Goal: Information Seeking & Learning: Learn about a topic

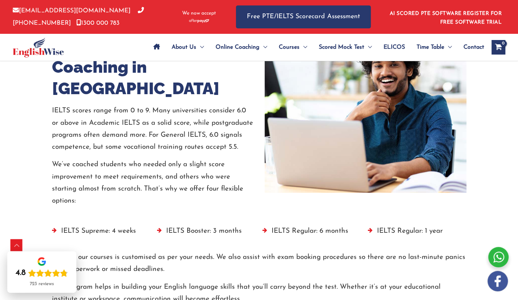
scroll to position [1676, 0]
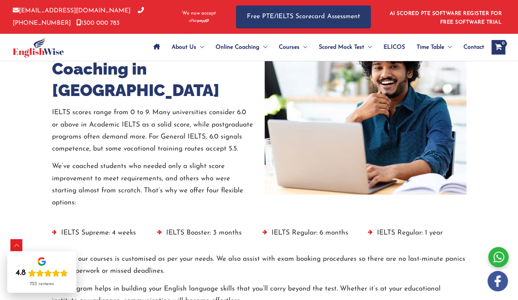
click at [354, 147] on img at bounding box center [365, 113] width 202 height 164
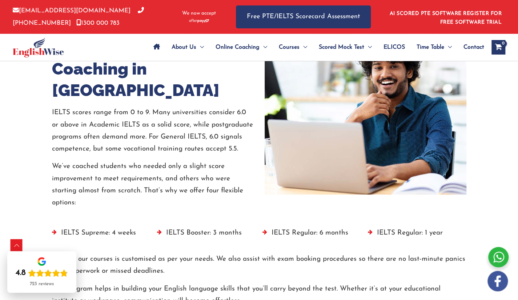
click at [354, 147] on img at bounding box center [365, 113] width 202 height 164
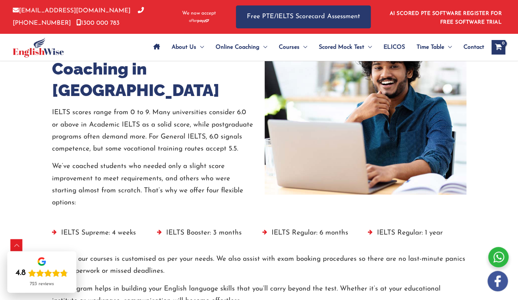
click at [354, 147] on img at bounding box center [365, 113] width 202 height 164
click at [354, 137] on img at bounding box center [365, 113] width 202 height 164
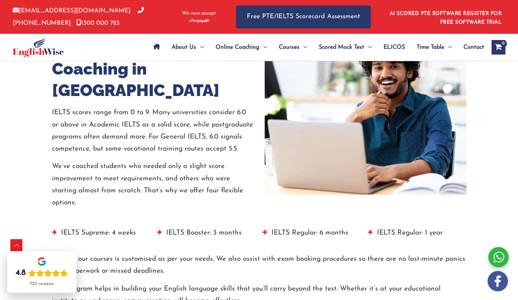
click at [354, 137] on img at bounding box center [365, 113] width 202 height 164
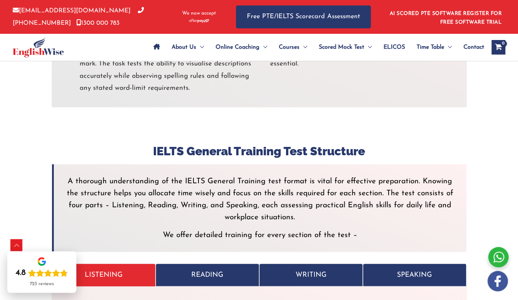
scroll to position [2725, 0]
